Goal: Task Accomplishment & Management: Use online tool/utility

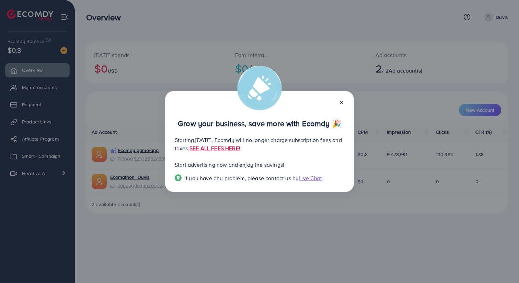
click at [342, 103] on line at bounding box center [341, 102] width 3 height 3
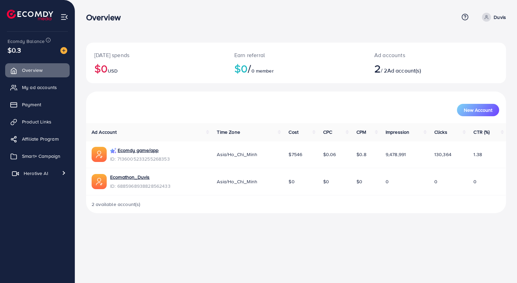
click at [58, 171] on link "Herotive AI" at bounding box center [37, 173] width 65 height 14
drag, startPoint x: 40, startPoint y: 194, endPoint x: 48, endPoint y: 194, distance: 7.6
click at [40, 194] on link "Video generator" at bounding box center [37, 189] width 65 height 14
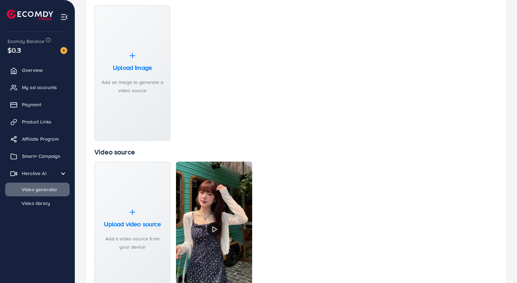
scroll to position [138, 0]
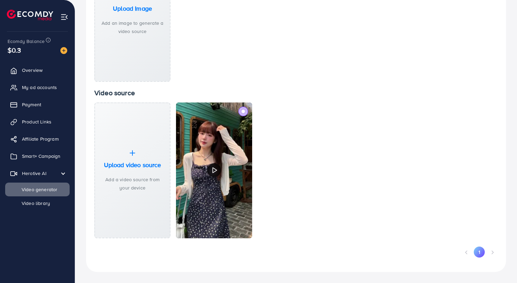
click at [247, 111] on label at bounding box center [244, 111] width 10 height 10
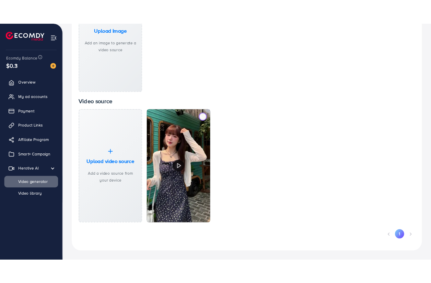
scroll to position [0, 0]
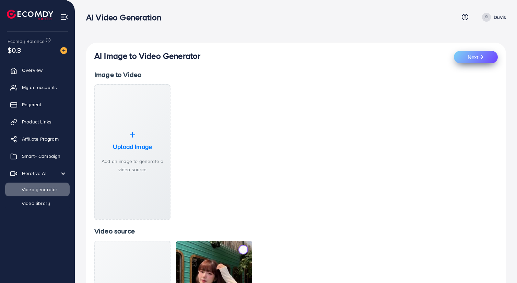
click at [469, 56] on button "Next" at bounding box center [476, 57] width 44 height 12
select select "***"
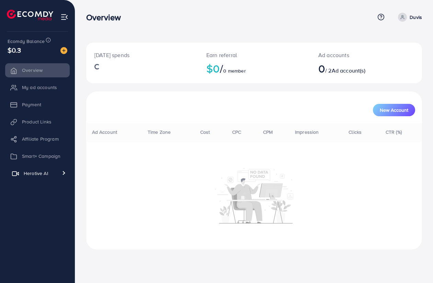
click at [30, 178] on link "Herotive AI" at bounding box center [37, 173] width 65 height 14
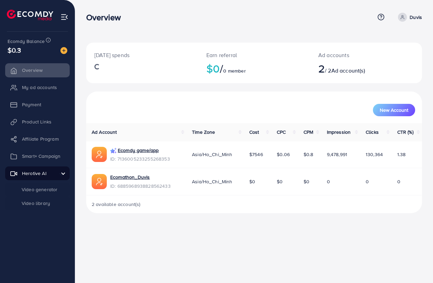
click at [32, 192] on li "Video generator" at bounding box center [37, 189] width 65 height 14
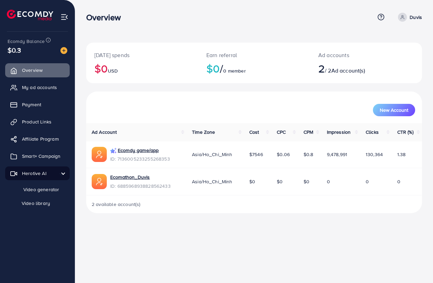
click at [39, 190] on span "Video generator" at bounding box center [36, 189] width 45 height 7
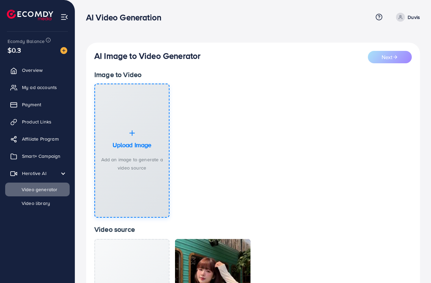
scroll to position [134, 0]
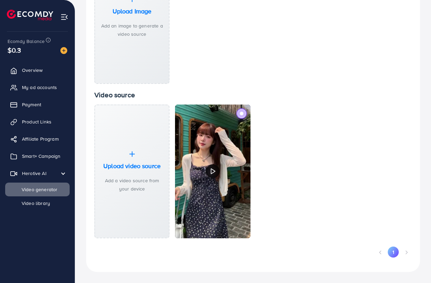
click at [238, 111] on label at bounding box center [241, 113] width 10 height 10
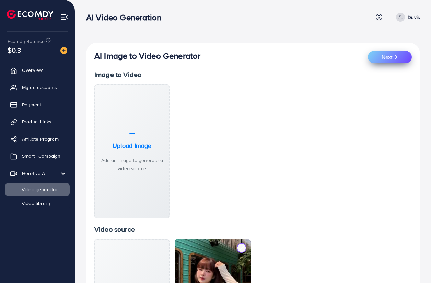
click at [395, 55] on icon "submit" at bounding box center [395, 56] width 5 height 5
select select "***"
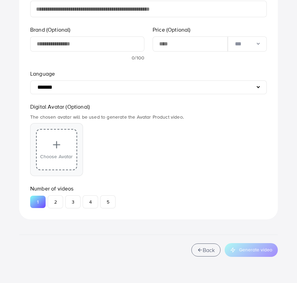
scroll to position [356, 0]
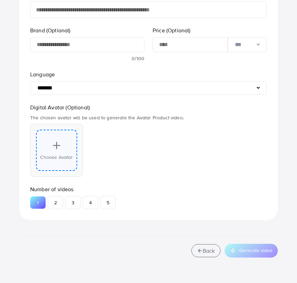
click at [68, 149] on div "Choose Avatar" at bounding box center [56, 149] width 41 height 41
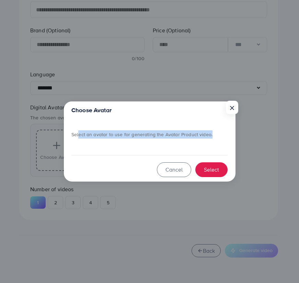
drag, startPoint x: 205, startPoint y: 139, endPoint x: 77, endPoint y: 136, distance: 128.1
click at [77, 136] on div "Select an avatar to use for generating the Avatar Product video." at bounding box center [149, 139] width 156 height 32
click at [237, 112] on button "×" at bounding box center [231, 108] width 12 height 13
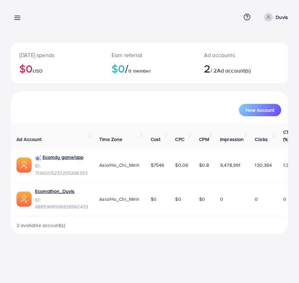
click at [12, 13] on link at bounding box center [16, 17] width 10 height 9
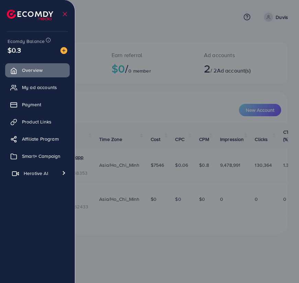
click at [50, 178] on link "Herotive AI" at bounding box center [37, 173] width 65 height 14
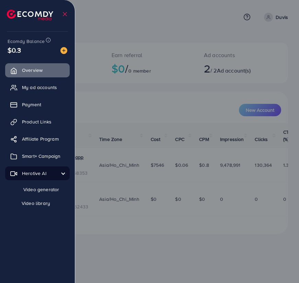
click at [39, 189] on span "Video generator" at bounding box center [36, 189] width 45 height 7
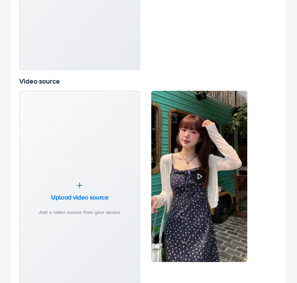
scroll to position [238, 0]
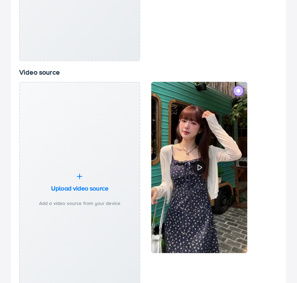
click at [241, 88] on label at bounding box center [239, 91] width 10 height 10
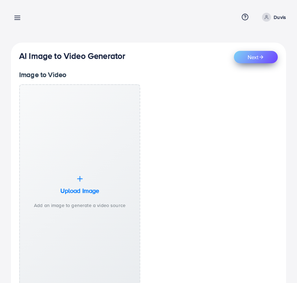
click at [264, 56] on icon "submit" at bounding box center [261, 56] width 5 height 5
select select "***"
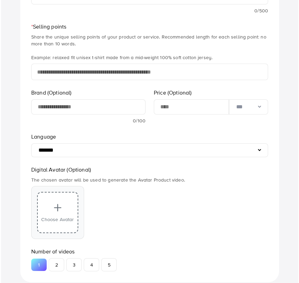
scroll to position [357, 0]
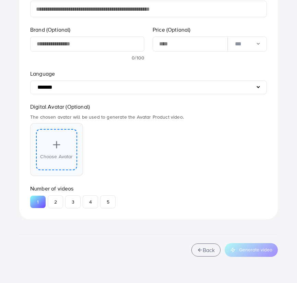
click at [54, 152] on div "Choose Avatar" at bounding box center [56, 149] width 41 height 41
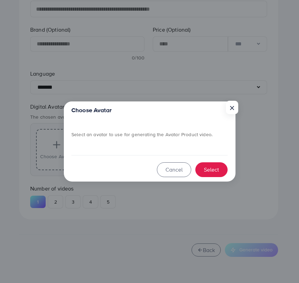
click at [240, 107] on div "Choose Avatar × Select an avatar to use for generating the Avatar Product video…" at bounding box center [149, 141] width 299 height 283
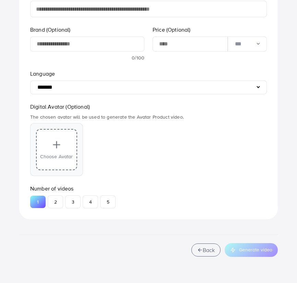
drag, startPoint x: 159, startPoint y: 177, endPoint x: 146, endPoint y: 172, distance: 13.4
click at [55, 154] on span "Choose Avatar" at bounding box center [56, 156] width 33 height 7
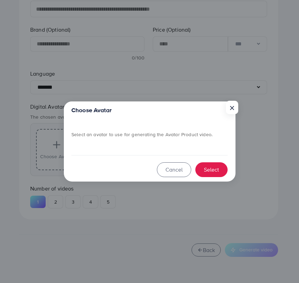
click at [282, 136] on div "Choose Avatar × Select an avatar to use for generating the Avatar Product video…" at bounding box center [149, 141] width 299 height 283
